Goal: Information Seeking & Learning: Check status

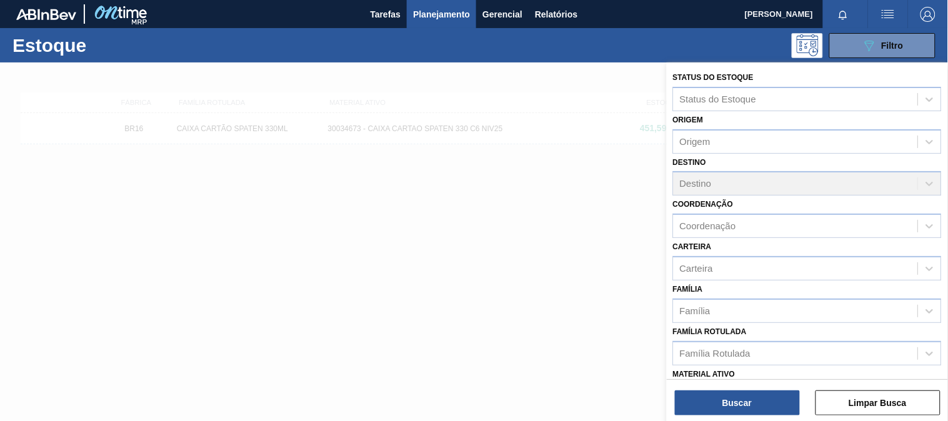
scroll to position [139, 0]
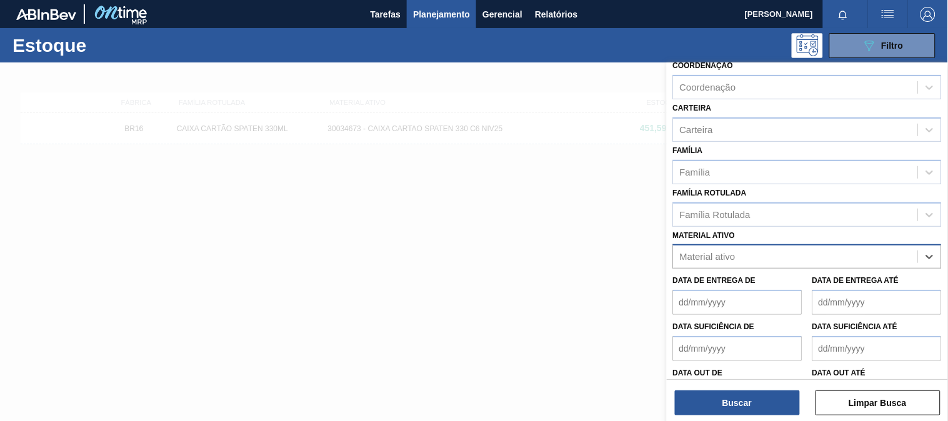
click at [805, 252] on div "Material ativo" at bounding box center [796, 257] width 244 height 18
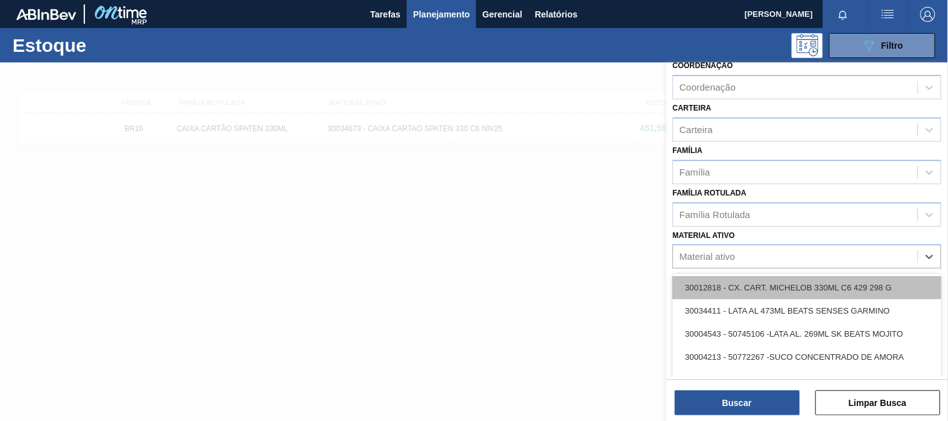
type ativo "30003188"
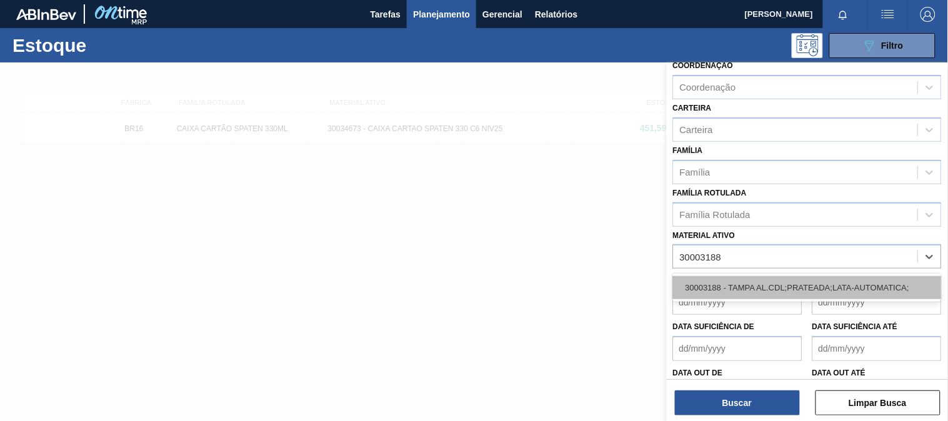
click at [764, 286] on div "30003188 - TAMPA AL.CDL;PRATEADA;LATA-AUTOMATICA;" at bounding box center [807, 287] width 269 height 23
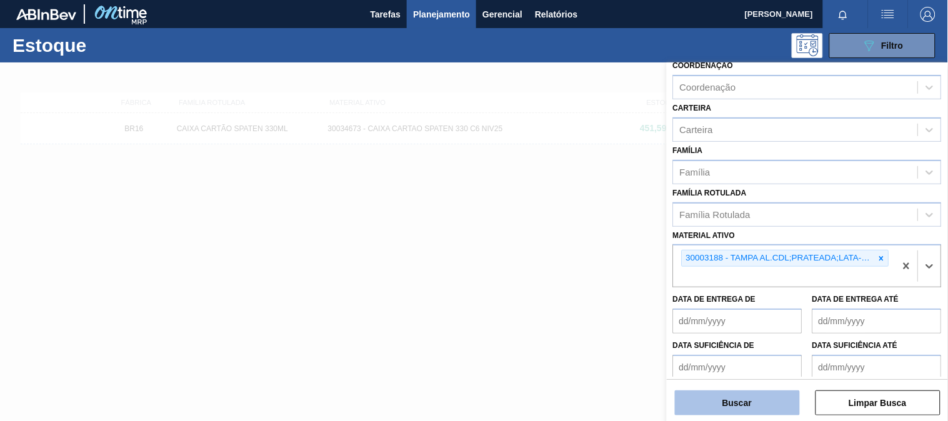
click at [766, 398] on button "Buscar" at bounding box center [737, 403] width 125 height 25
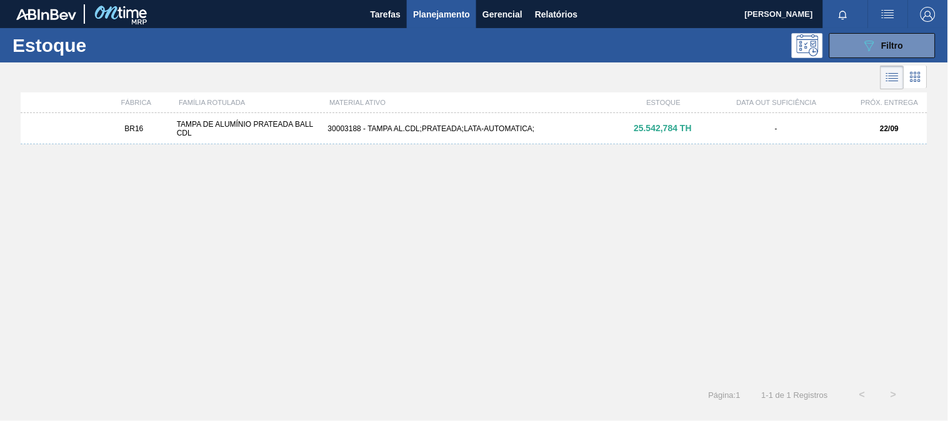
click at [482, 122] on div "BR16 TAMPA DE ALUMÍNIO PRATEADA BALL CDL 30003188 - TAMPA AL.CDL;PRATEADA;LATA-…" at bounding box center [474, 128] width 907 height 31
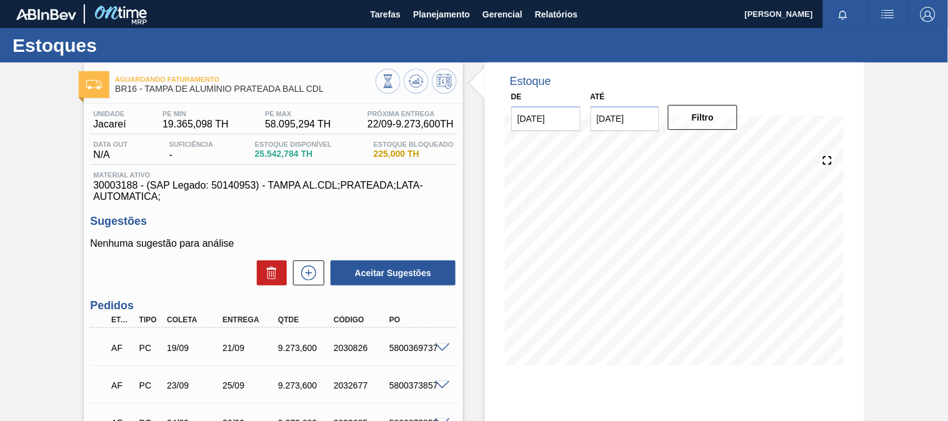
scroll to position [139, 0]
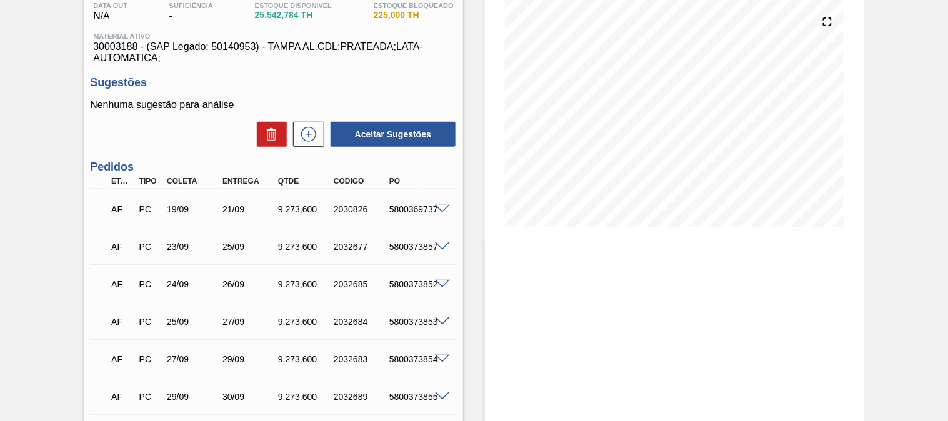
click at [441, 213] on div "5800369737" at bounding box center [416, 209] width 61 height 10
click at [443, 206] on span at bounding box center [442, 209] width 15 height 9
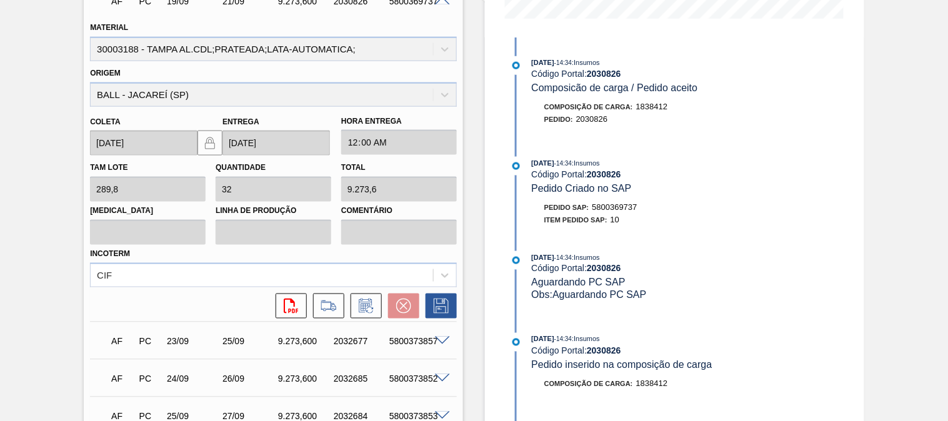
scroll to position [208, 0]
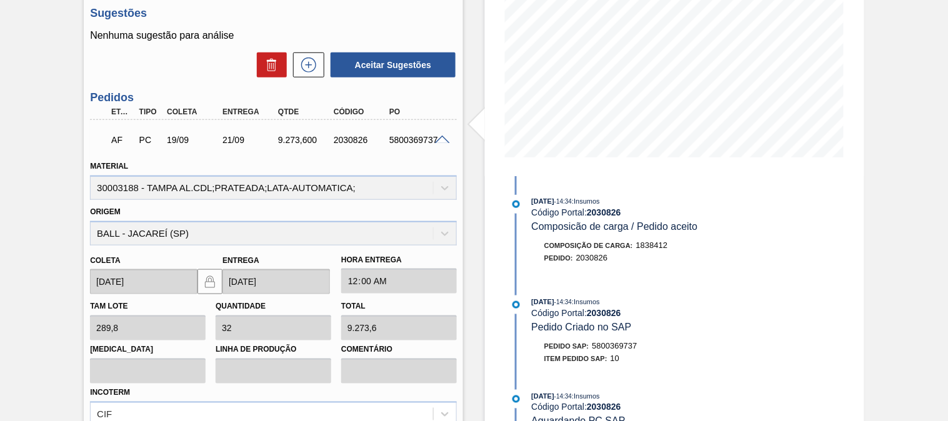
click at [442, 141] on span at bounding box center [442, 140] width 15 height 9
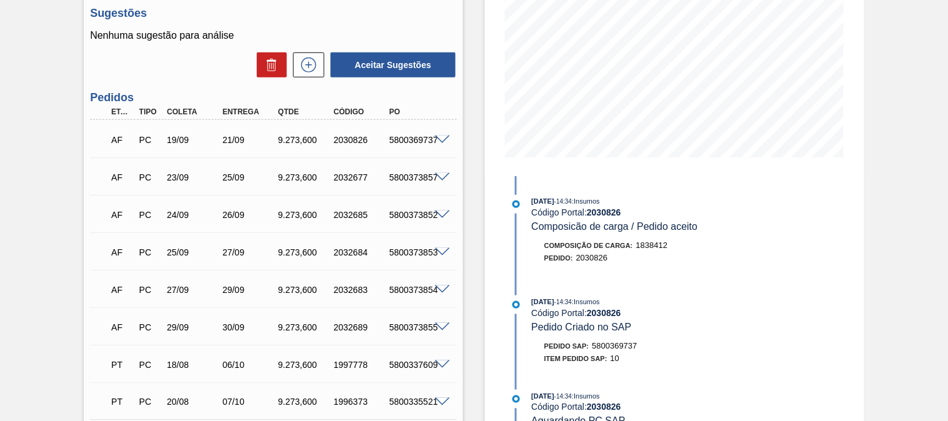
click at [118, 314] on div "AF" at bounding box center [122, 328] width 28 height 28
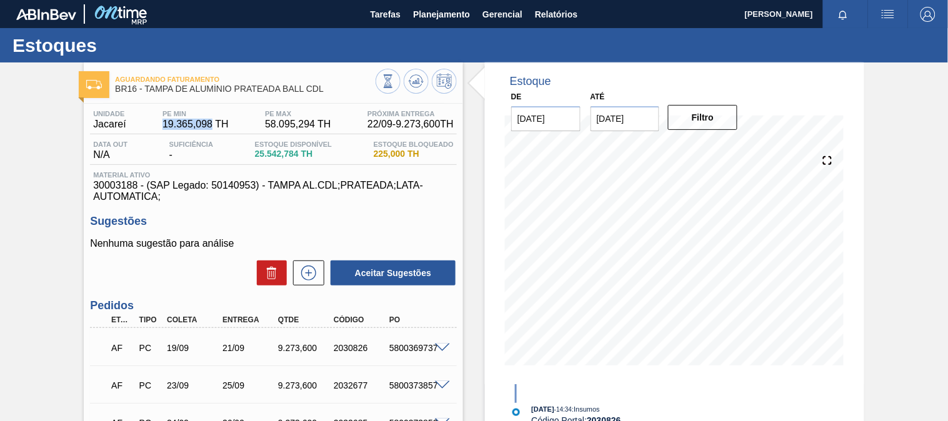
drag, startPoint x: 160, startPoint y: 126, endPoint x: 208, endPoint y: 128, distance: 48.2
click at [208, 128] on div "PE MIN 19.365,098 TH" at bounding box center [195, 120] width 73 height 20
copy span "19.365,098"
click at [426, 13] on span "Planejamento" at bounding box center [441, 14] width 57 height 15
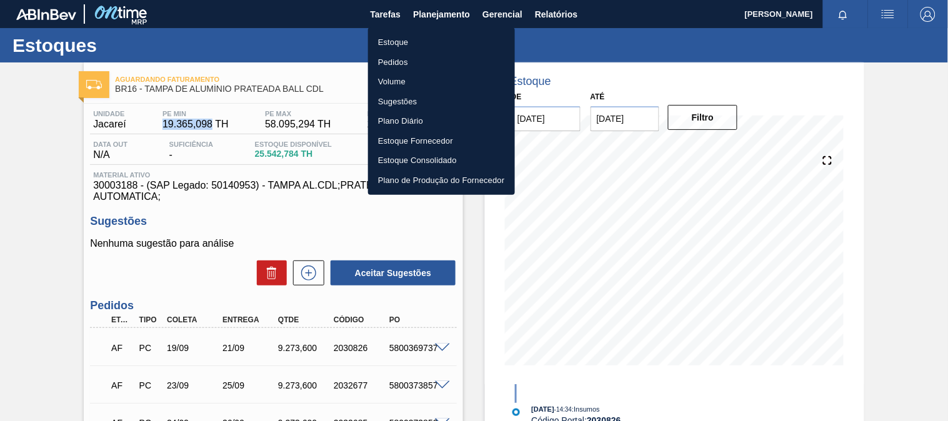
click at [436, 41] on li "Estoque" at bounding box center [441, 43] width 147 height 20
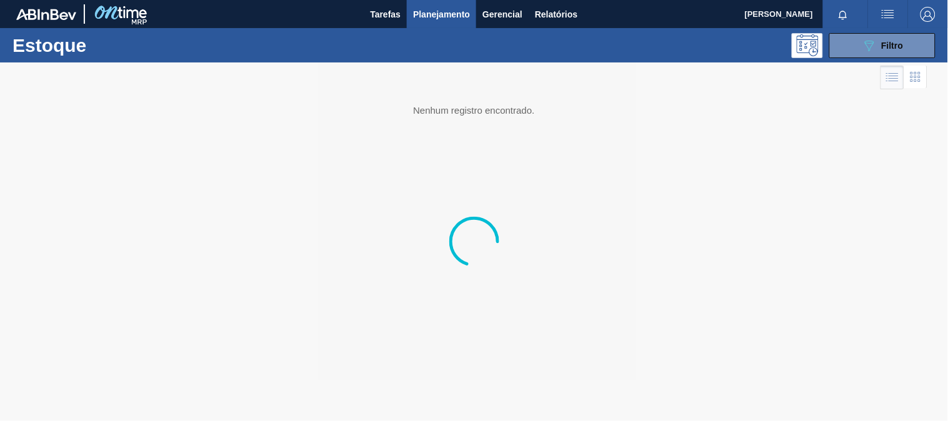
click at [878, 46] on div "089F7B8B-B2A5-4AFE-B5C0-19BA573D28AC Filtro" at bounding box center [883, 45] width 42 height 15
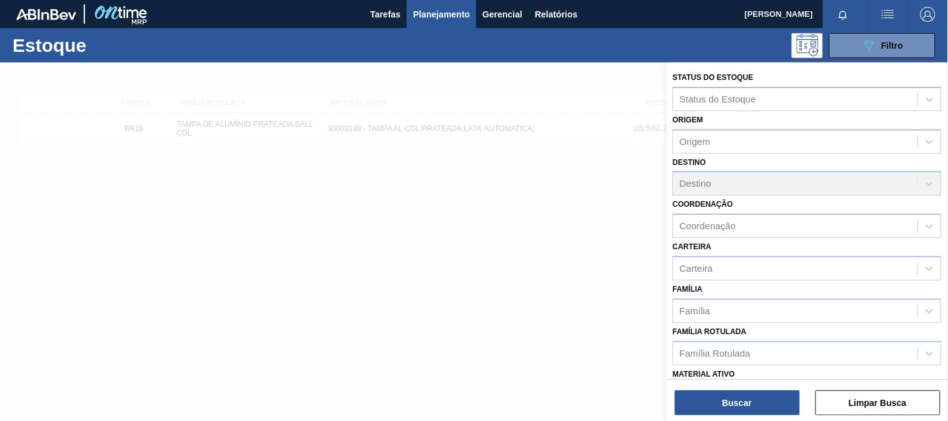
scroll to position [69, 0]
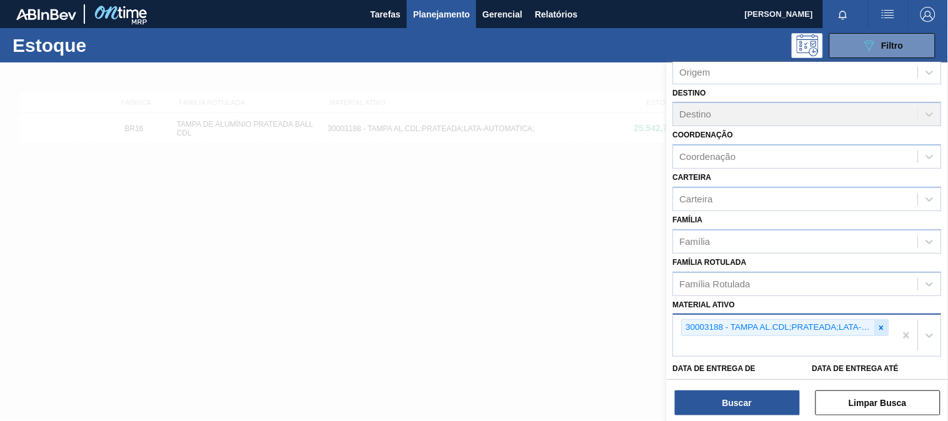
click at [885, 323] on div at bounding box center [882, 328] width 14 height 16
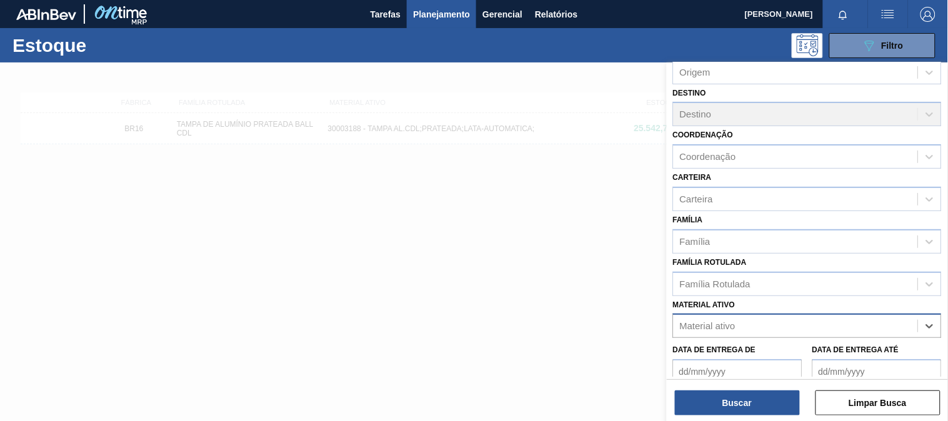
paste ativo "30009353"
type ativo "30009353"
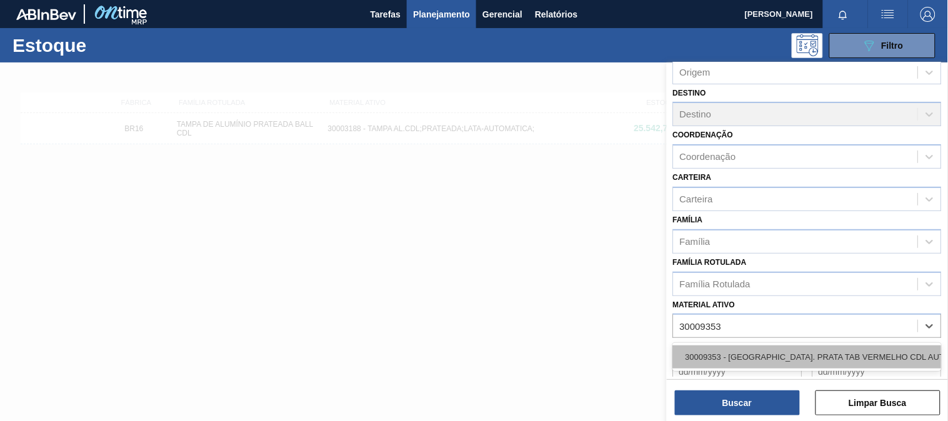
click at [713, 346] on div "30009353 - [GEOGRAPHIC_DATA]. PRATA TAB VERMELHO CDL AUTO" at bounding box center [807, 357] width 269 height 23
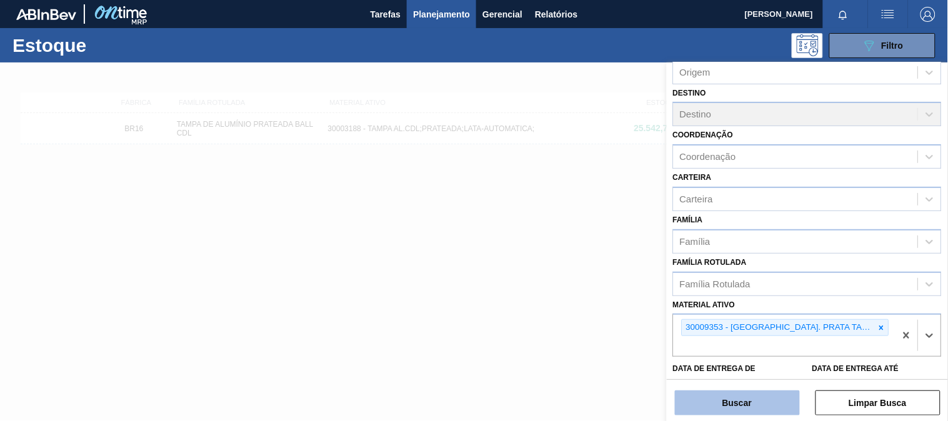
click at [719, 404] on button "Buscar" at bounding box center [737, 403] width 125 height 25
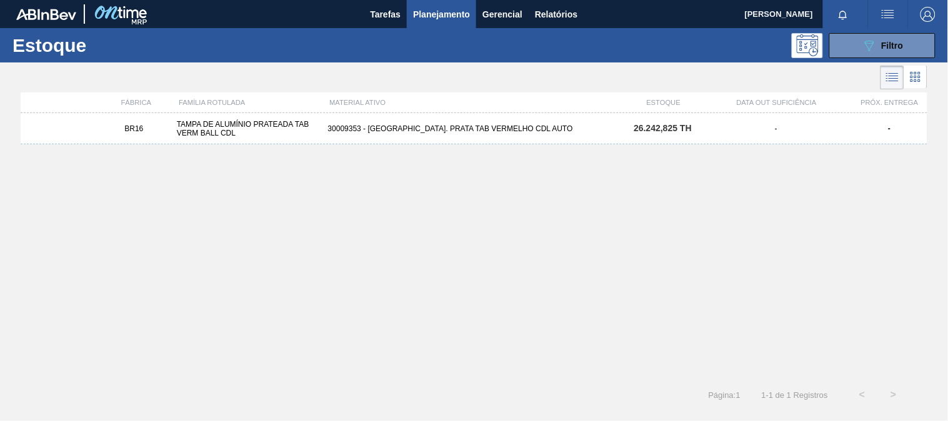
click at [265, 128] on div "TAMPA DE ALUMÍNIO PRATEADA TAB VERM BALL CDL" at bounding box center [247, 129] width 151 height 18
